Goal: Information Seeking & Learning: Learn about a topic

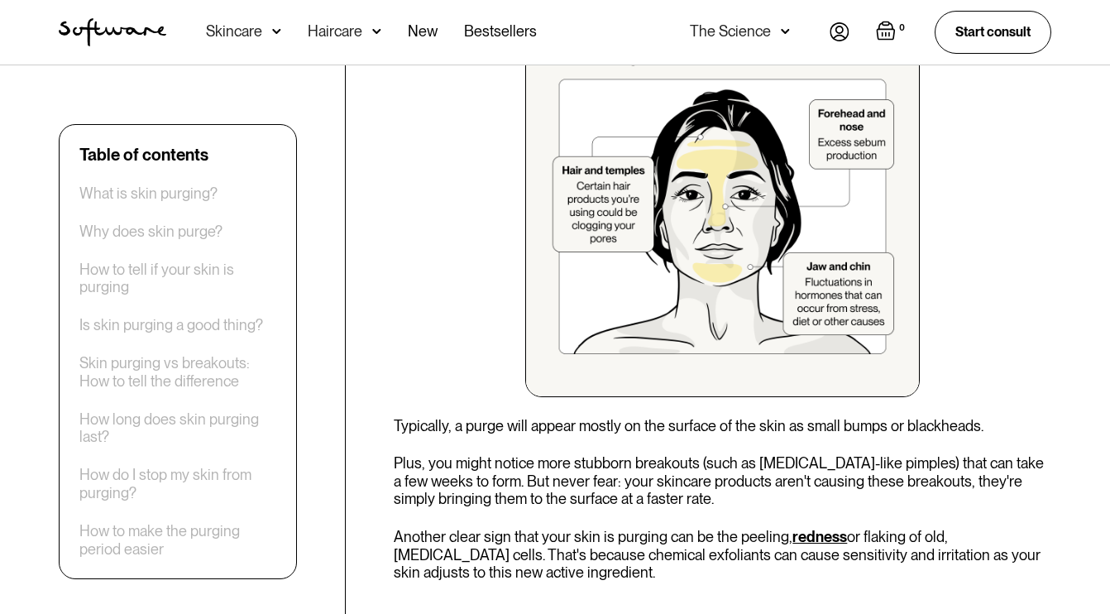
scroll to position [2709, 0]
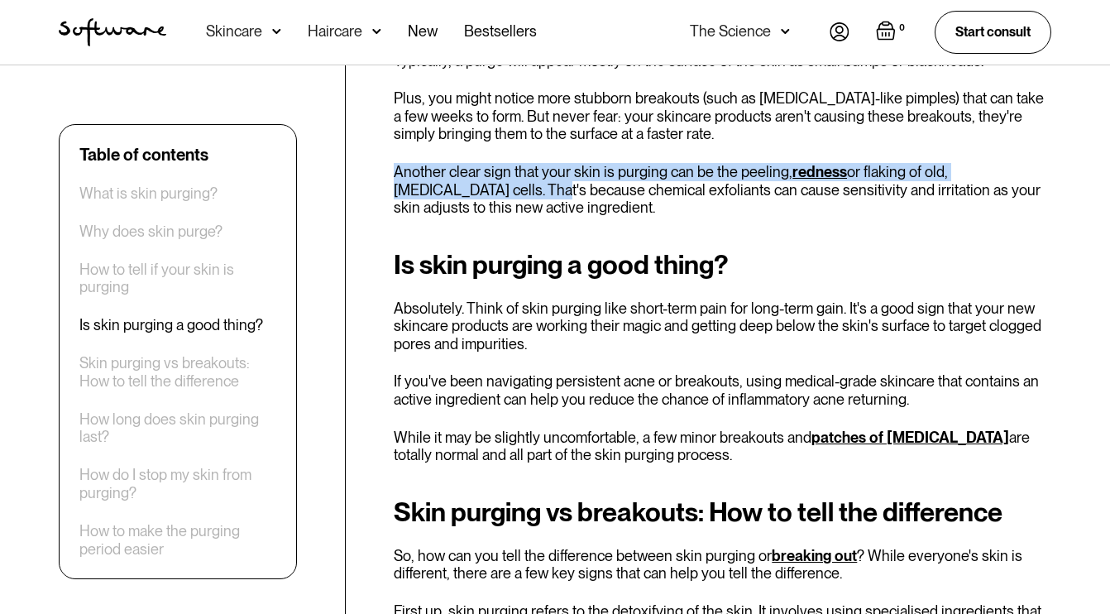
drag, startPoint x: 443, startPoint y: 189, endPoint x: 423, endPoint y: 156, distance: 39.0
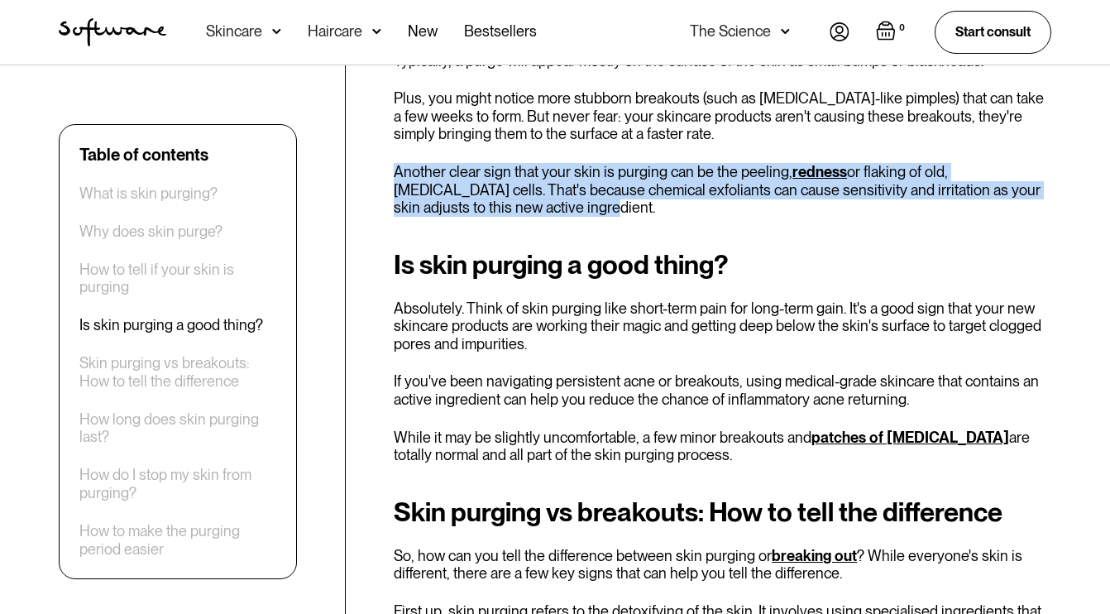
drag, startPoint x: 423, startPoint y: 156, endPoint x: 453, endPoint y: 210, distance: 62.2
drag, startPoint x: 453, startPoint y: 210, endPoint x: 419, endPoint y: 163, distance: 57.6
click at [419, 164] on p "Another clear sign that your skin is purging can be the peeling, redness or fla…" at bounding box center [723, 190] width 658 height 54
click at [419, 163] on p "Another clear sign that your skin is purging can be the peeling, redness or fla…" at bounding box center [723, 190] width 658 height 54
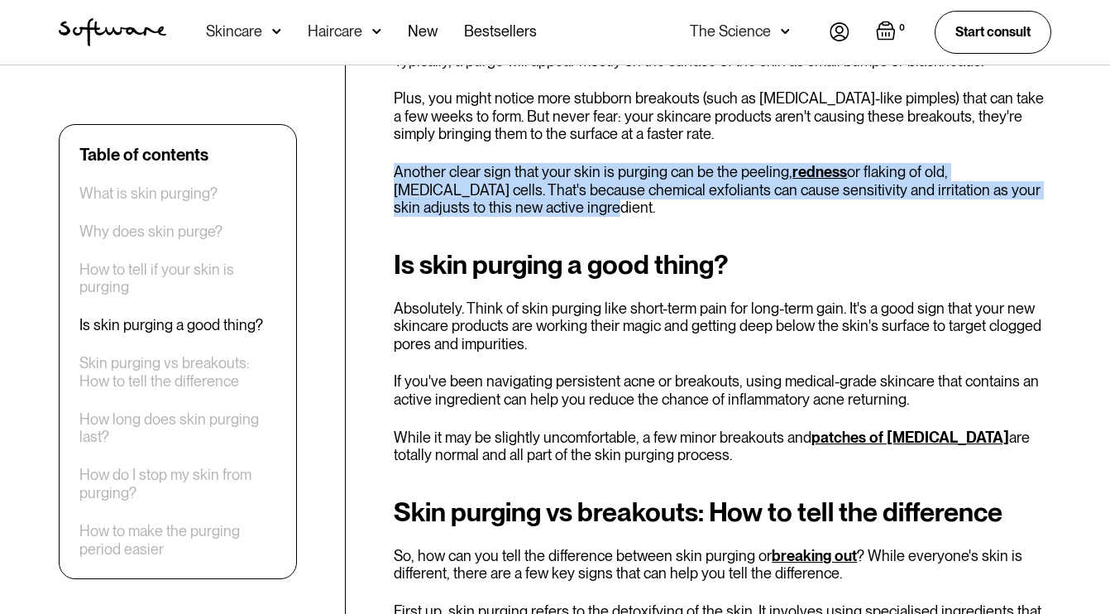
drag, startPoint x: 419, startPoint y: 163, endPoint x: 448, endPoint y: 221, distance: 64.4
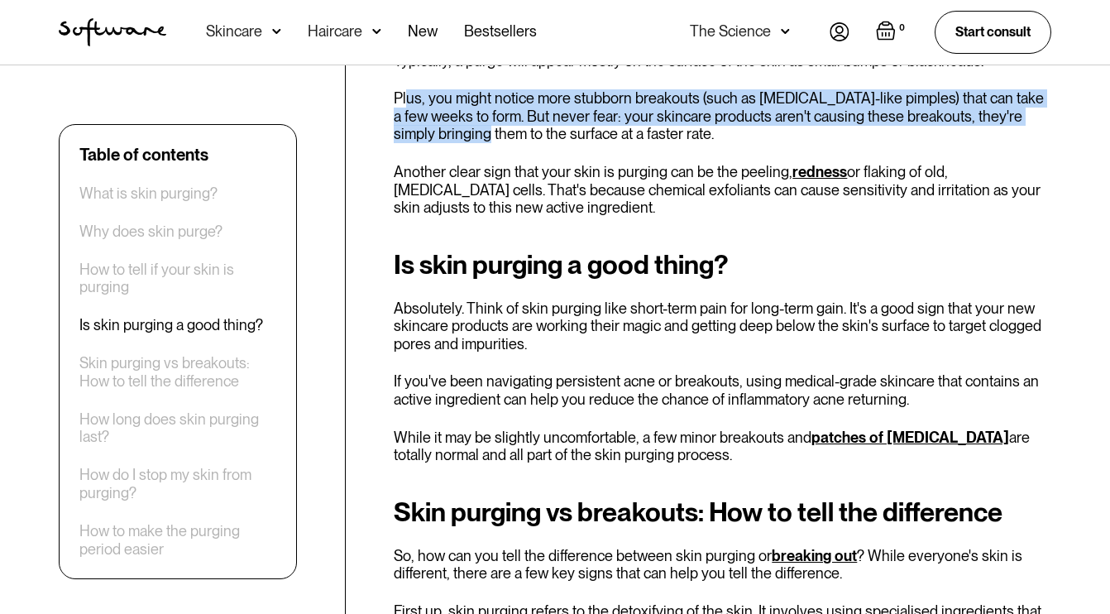
drag, startPoint x: 409, startPoint y: 124, endPoint x: 414, endPoint y: 137, distance: 14.4
click at [414, 137] on p "Plus, you might notice more stubborn breakouts (such as [MEDICAL_DATA]-like pim…" at bounding box center [723, 116] width 658 height 54
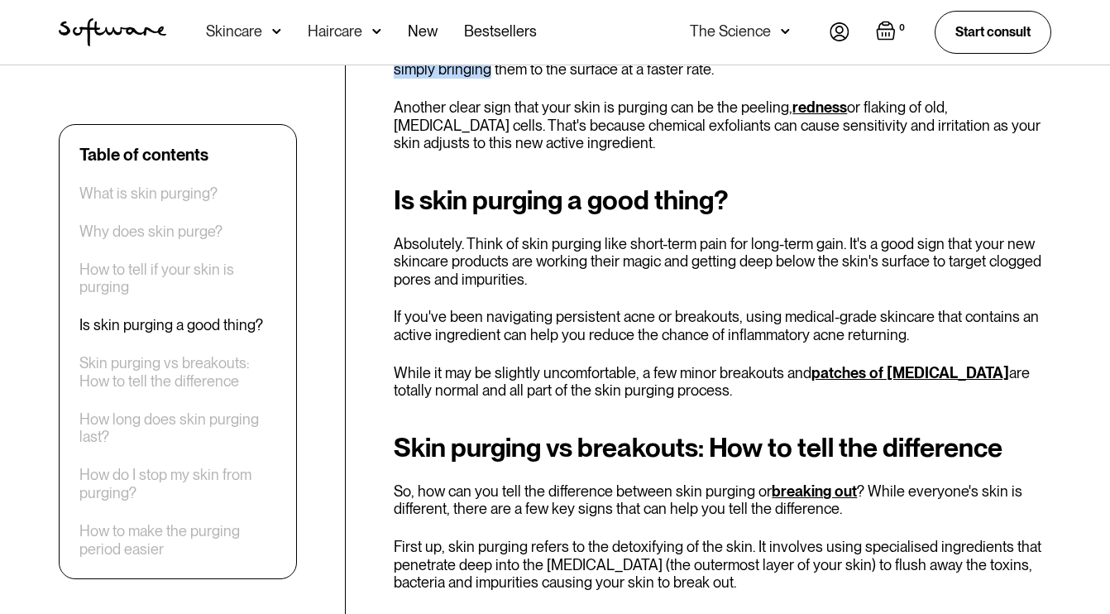
scroll to position [2986, 0]
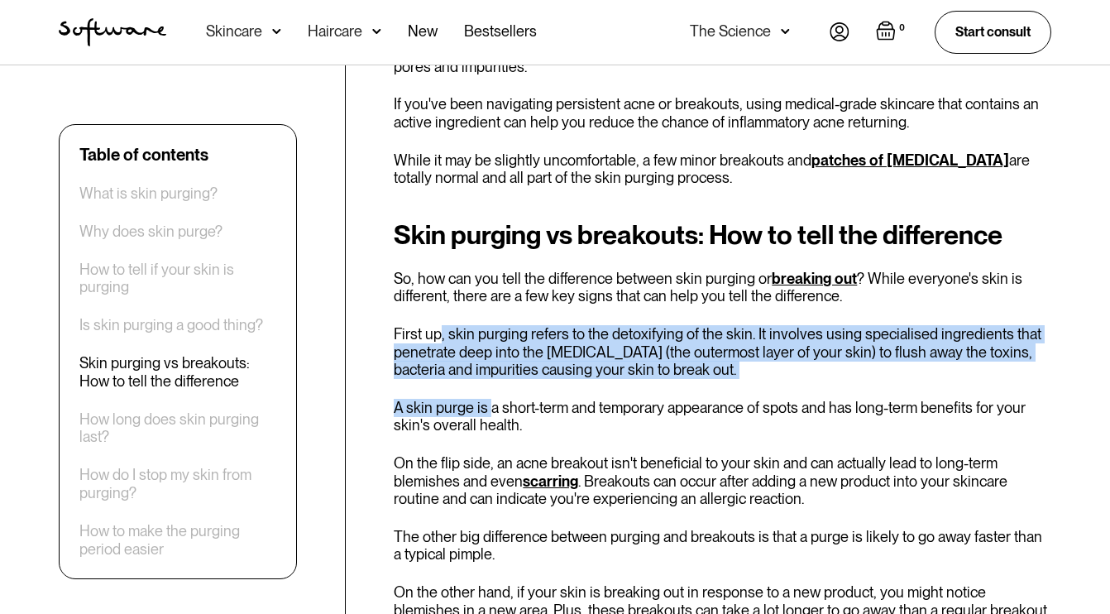
drag, startPoint x: 468, startPoint y: 376, endPoint x: 431, endPoint y: 315, distance: 71.6
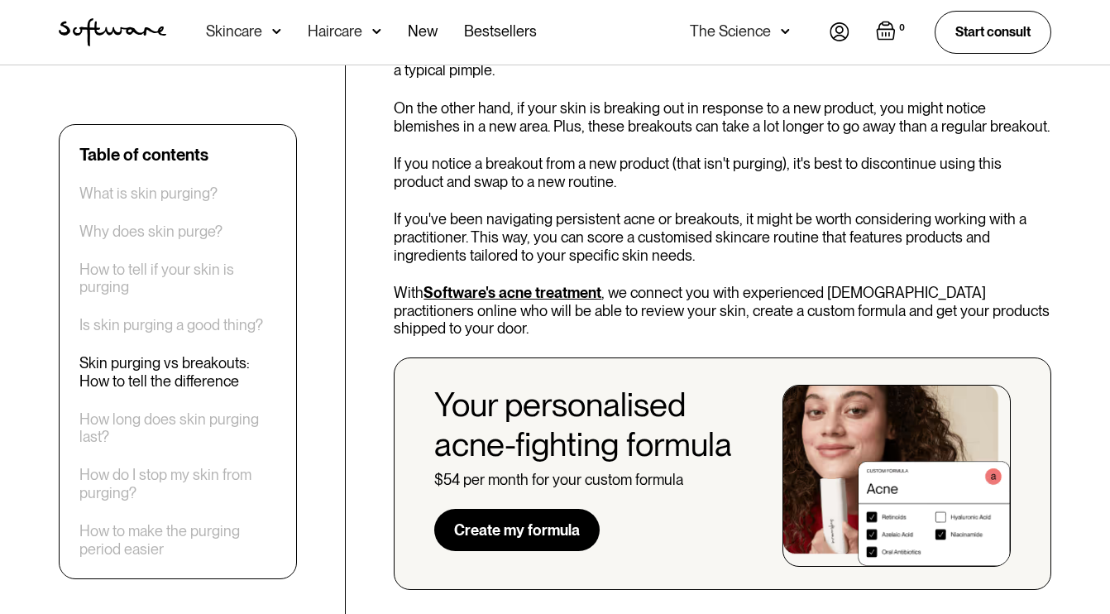
scroll to position [3738, 0]
